Goal: Task Accomplishment & Management: Use online tool/utility

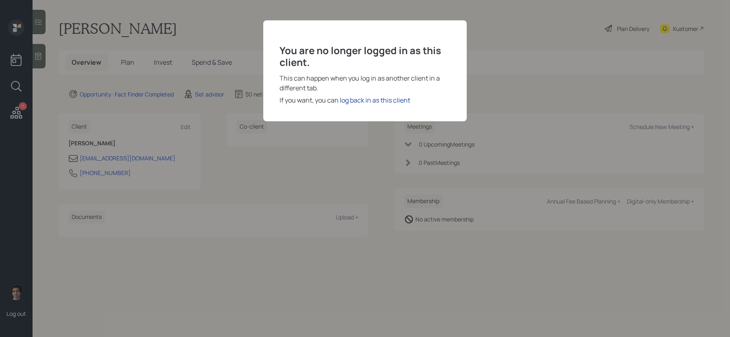
click at [403, 97] on div "log back in as this client" at bounding box center [375, 100] width 70 height 10
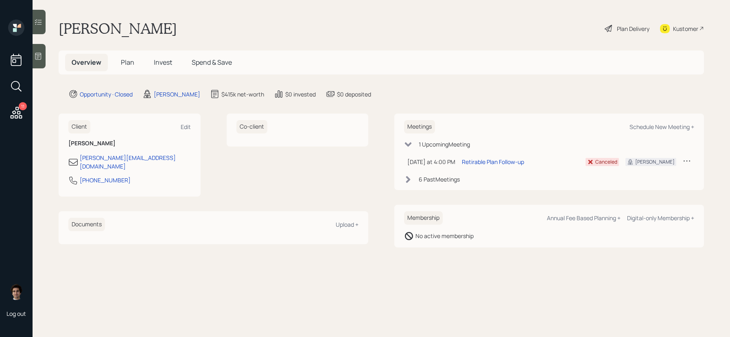
click at [125, 61] on span "Plan" at bounding box center [127, 62] width 13 height 9
